Goal: Navigation & Orientation: Locate item on page

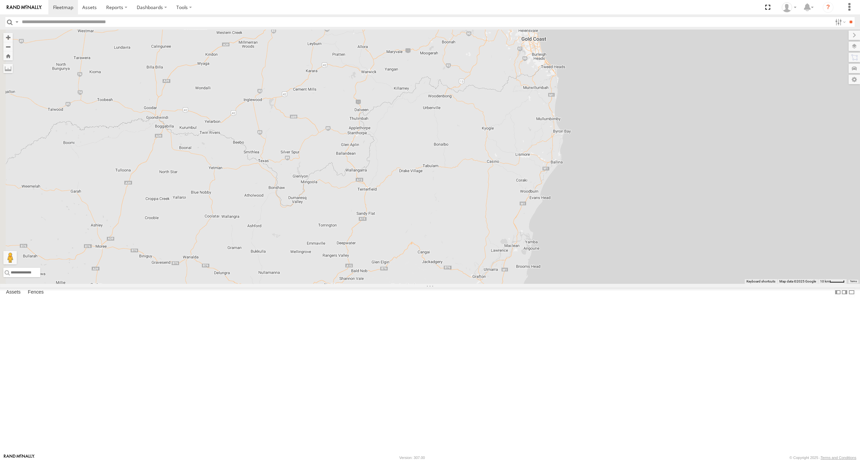
drag, startPoint x: 585, startPoint y: 140, endPoint x: 527, endPoint y: 218, distance: 96.8
click at [528, 217] on div at bounding box center [430, 157] width 860 height 255
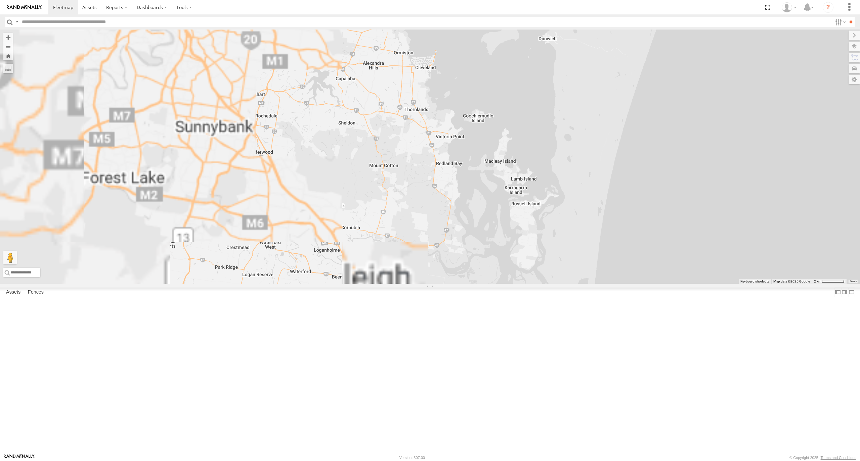
drag, startPoint x: 359, startPoint y: 191, endPoint x: 471, endPoint y: 290, distance: 149.2
click at [470, 284] on div at bounding box center [430, 157] width 860 height 255
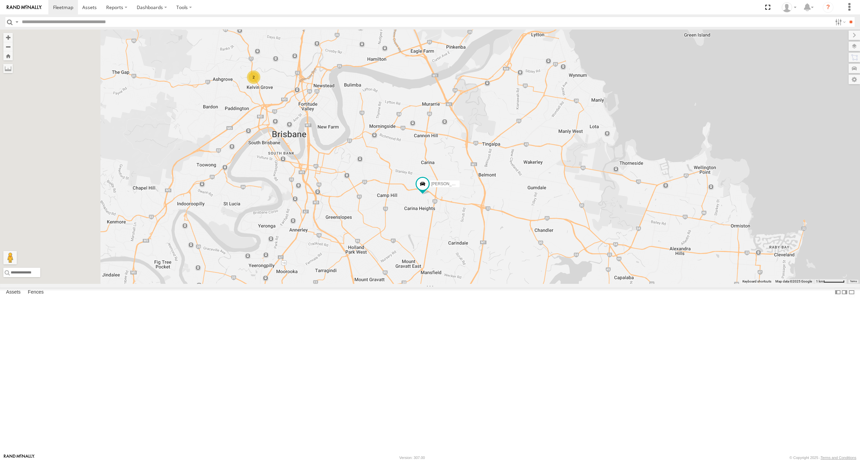
drag, startPoint x: 389, startPoint y: 199, endPoint x: 413, endPoint y: 246, distance: 53.0
click at [413, 246] on div "2 Nathan - 017IP4 Ian" at bounding box center [430, 157] width 860 height 255
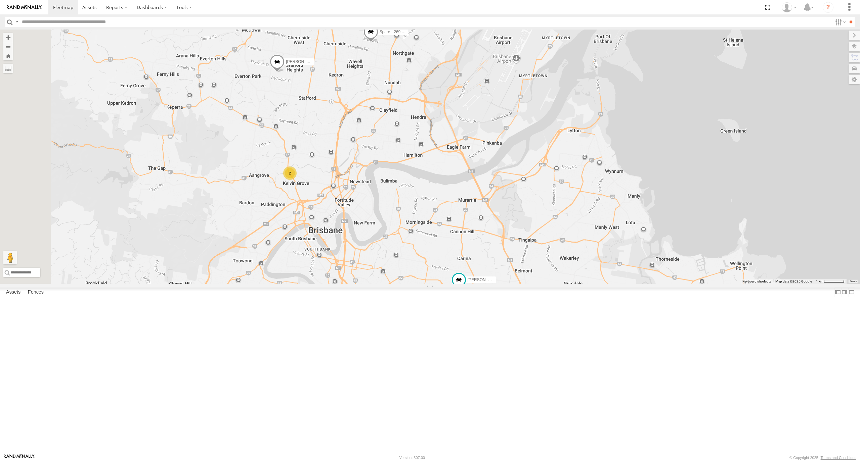
drag, startPoint x: 425, startPoint y: 141, endPoint x: 430, endPoint y: 195, distance: 54.3
click at [430, 193] on div "2 Nathan - 017IP4 Ian Spare - 269 EH7" at bounding box center [430, 157] width 860 height 255
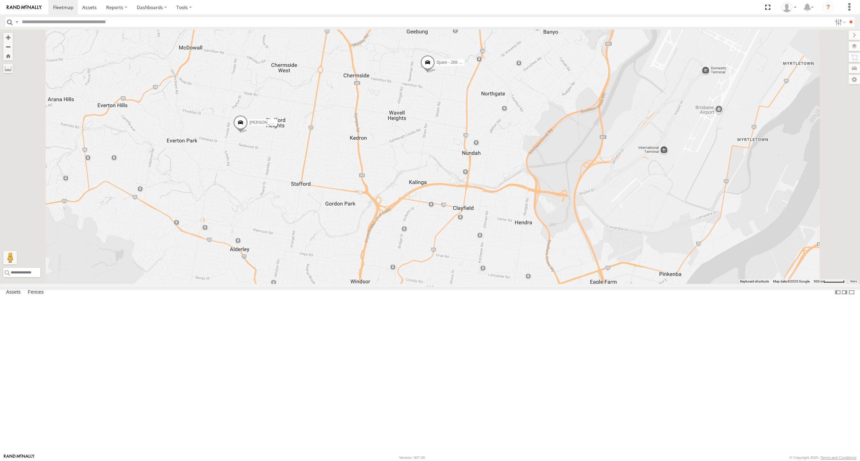
click at [248, 133] on span at bounding box center [240, 124] width 15 height 18
click at [353, 261] on div "Nathan - 017IP4 Ian Spare - 269 EH7 Tom - 571IW2 2 Nathan - 017IP4 All Assets F…" at bounding box center [430, 157] width 860 height 255
drag, startPoint x: 347, startPoint y: 259, endPoint x: 377, endPoint y: 269, distance: 32.5
click at [376, 269] on div "Nathan - 017IP4 Ian Spare - 269 EH7 Tom - 571IW2 2" at bounding box center [430, 157] width 860 height 255
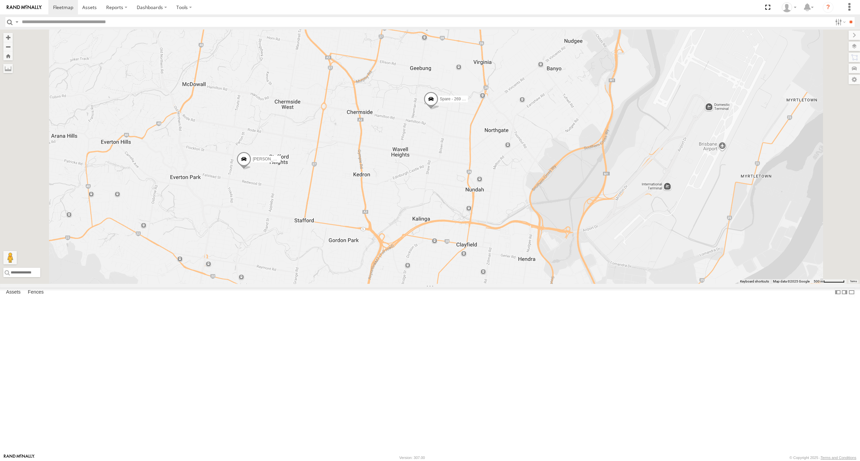
drag, startPoint x: 415, startPoint y: 262, endPoint x: 429, endPoint y: 265, distance: 13.8
click at [429, 265] on div "Nathan - 017IP4 Ian Spare - 269 EH7 Tom - 571IW2 2" at bounding box center [430, 157] width 860 height 255
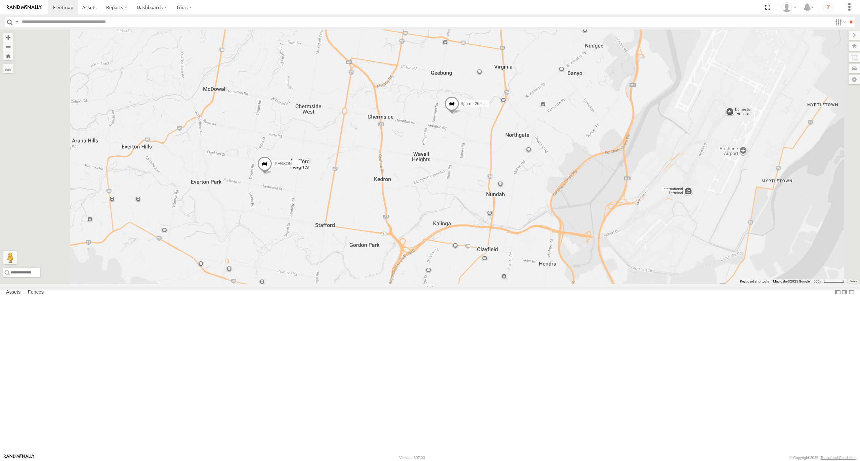
click at [459, 115] on span at bounding box center [451, 105] width 15 height 18
